Goal: Task Accomplishment & Management: Complete application form

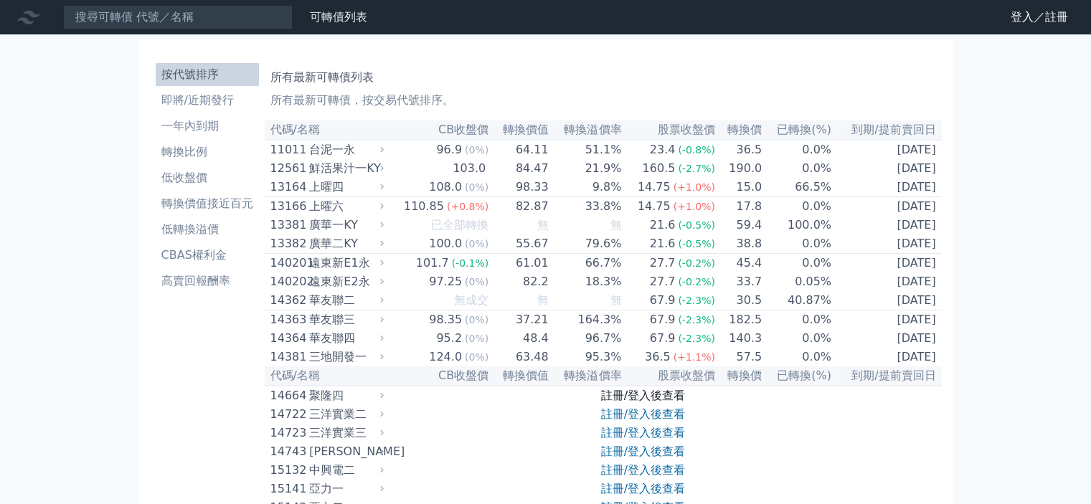
click at [628, 402] on link "註冊/登入後查看" at bounding box center [643, 396] width 84 height 14
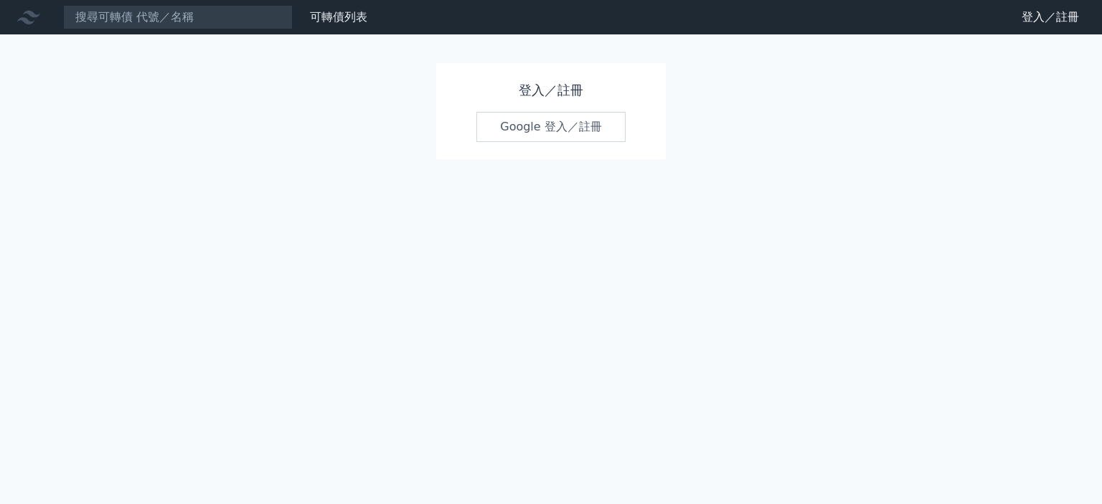
click at [542, 115] on link "Google 登入／註冊" at bounding box center [550, 127] width 149 height 30
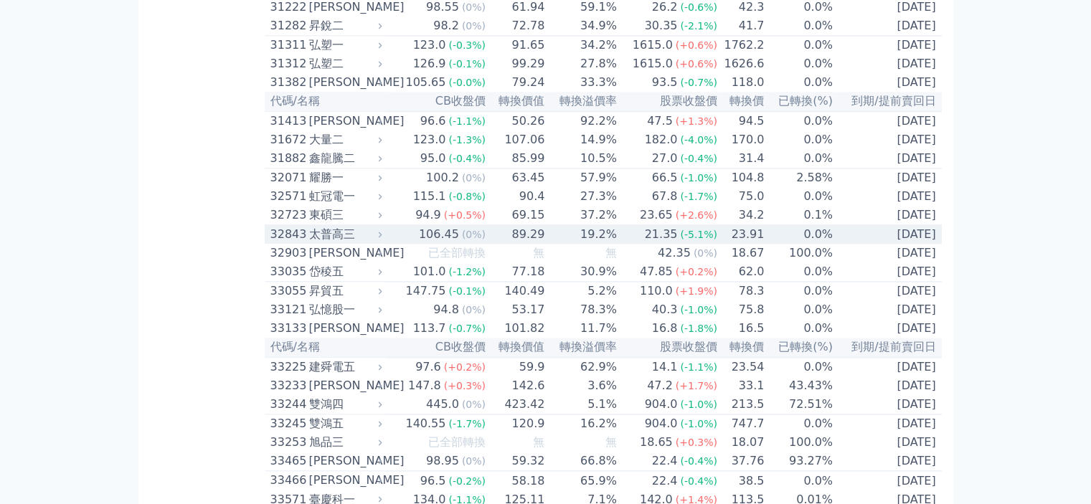
scroll to position [2152, 0]
